Goal: Task Accomplishment & Management: Manage account settings

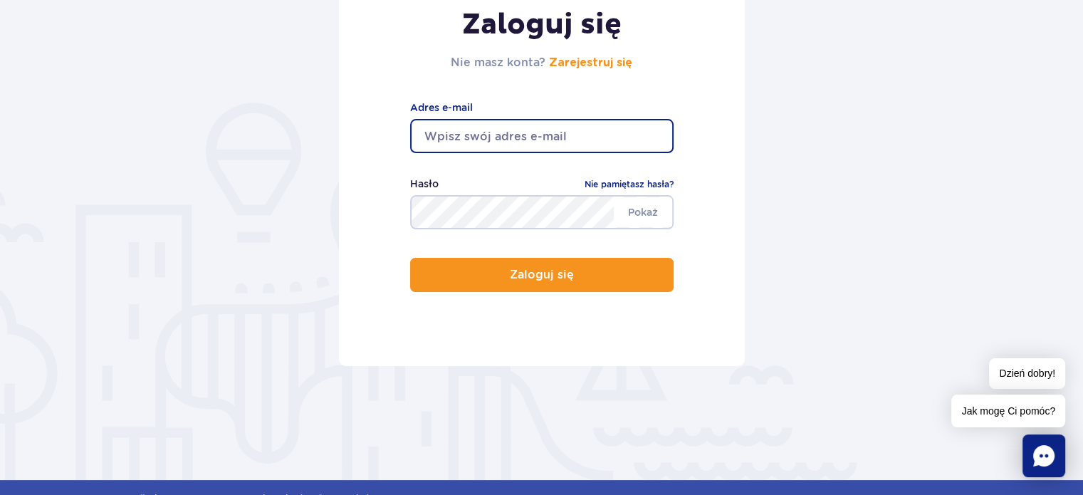
click at [504, 141] on input "email" at bounding box center [541, 136] width 263 height 34
type input "ala4983@gmail.com"
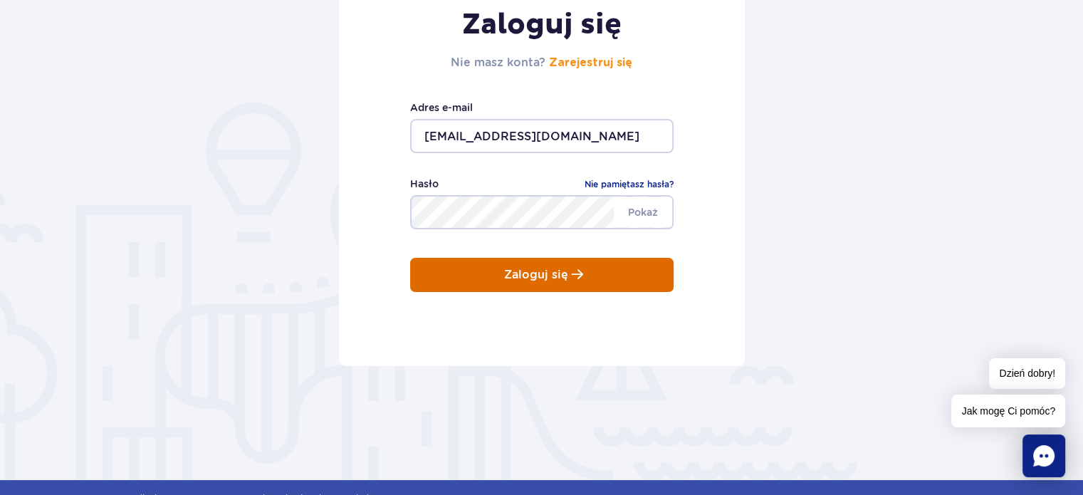
click at [518, 283] on button "Zaloguj się" at bounding box center [541, 275] width 263 height 34
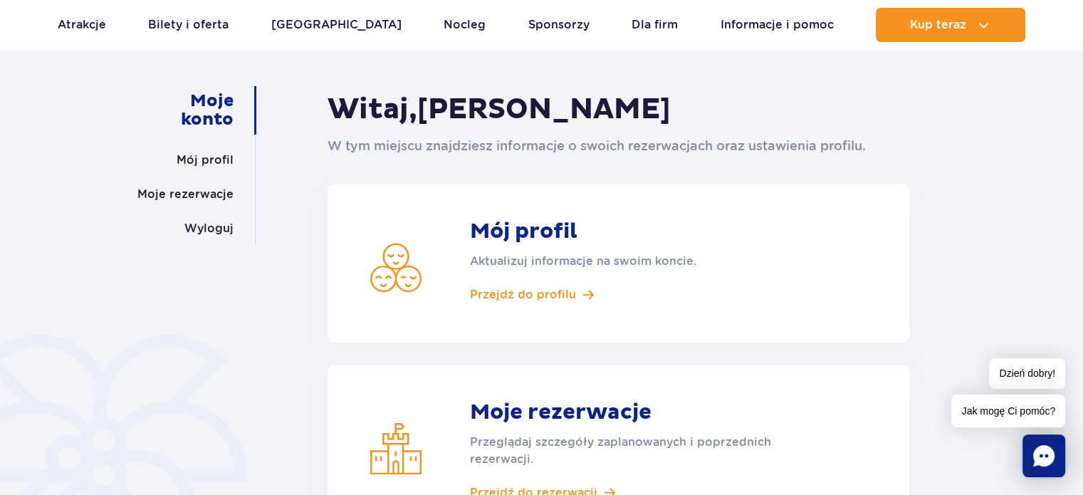
scroll to position [214, 0]
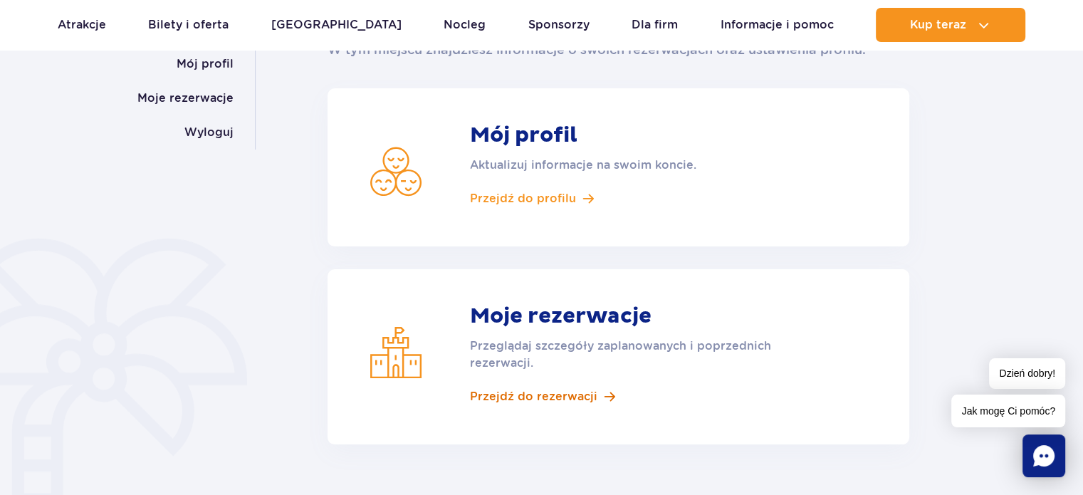
click at [532, 395] on span "Przejdź do rezerwacji" at bounding box center [533, 397] width 127 height 16
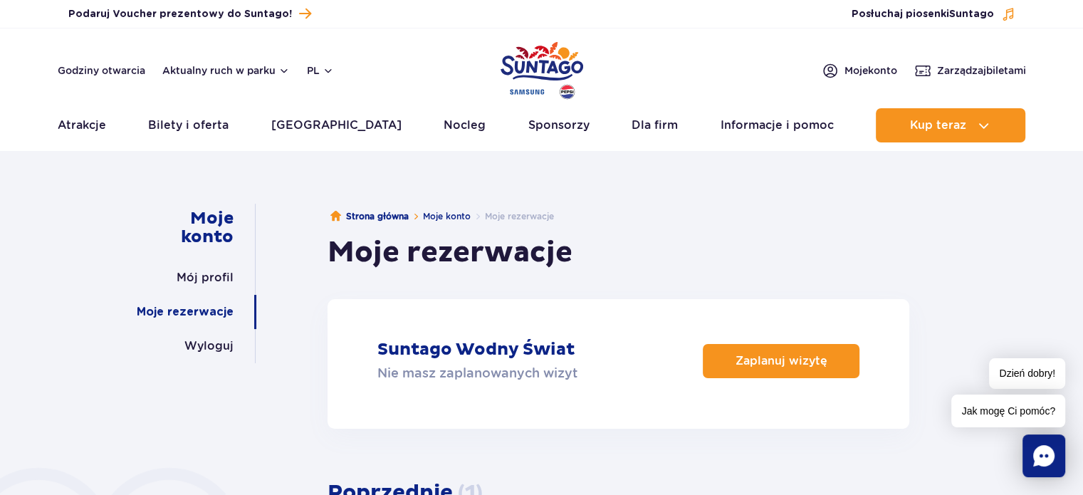
click at [209, 307] on link "Moje rezerwacje" at bounding box center [185, 312] width 97 height 34
click at [199, 290] on link "Mój profil" at bounding box center [205, 278] width 57 height 34
